Goal: Transaction & Acquisition: Purchase product/service

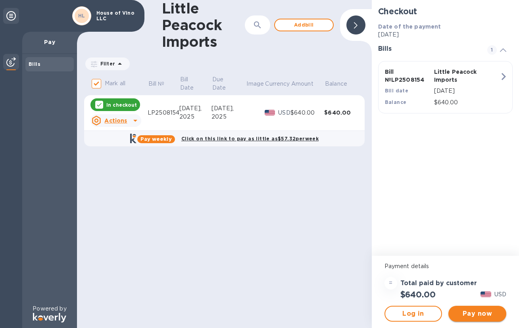
click at [489, 313] on span "Pay now" at bounding box center [477, 314] width 45 height 10
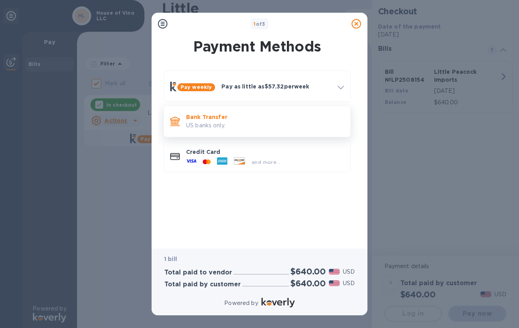
click at [271, 133] on div "Bank Transfer US banks only." at bounding box center [257, 121] width 180 height 25
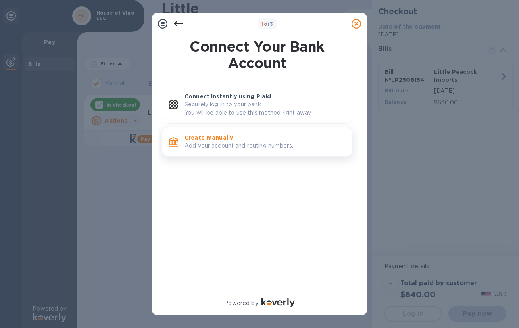
click at [261, 143] on p "Add your account and routing numbers." at bounding box center [265, 146] width 161 height 8
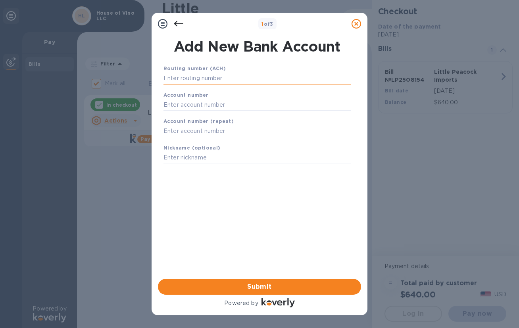
click at [237, 78] on input "text" at bounding box center [257, 79] width 187 height 12
type input "021000021"
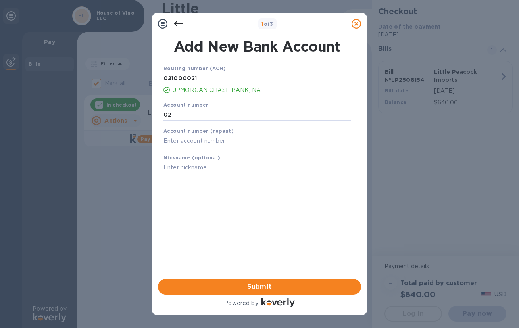
type input "0"
type input "723809155"
click at [270, 285] on span "Submit" at bounding box center [259, 287] width 191 height 10
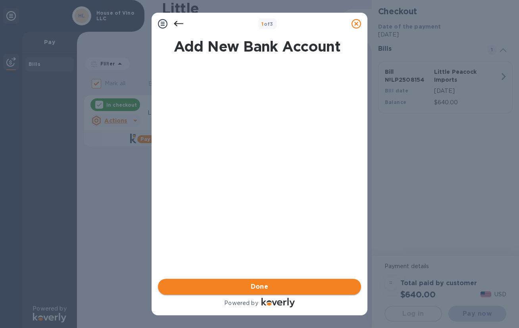
click at [270, 285] on span "Done" at bounding box center [259, 287] width 191 height 10
